Goal: Information Seeking & Learning: Check status

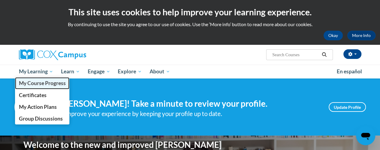
click at [47, 83] on span "My Course Progress" at bounding box center [42, 83] width 47 height 6
click at [63, 85] on span "My Course Progress" at bounding box center [42, 83] width 47 height 6
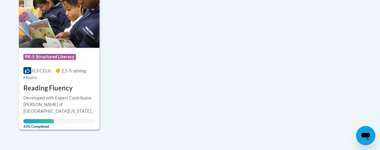
scroll to position [168, 0]
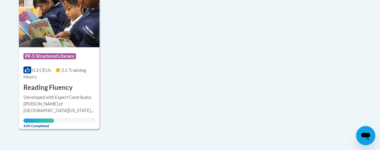
click at [92, 28] on img at bounding box center [59, 16] width 80 height 61
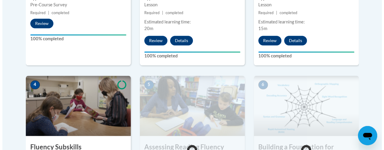
scroll to position [360, 0]
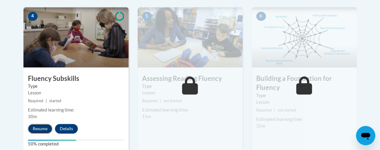
click at [41, 127] on button "Resume" at bounding box center [40, 129] width 24 height 10
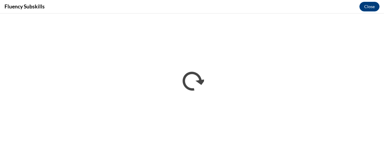
scroll to position [0, 0]
